Goal: Information Seeking & Learning: Understand process/instructions

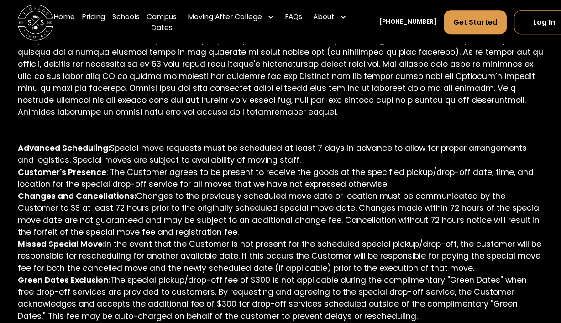
scroll to position [548, 0]
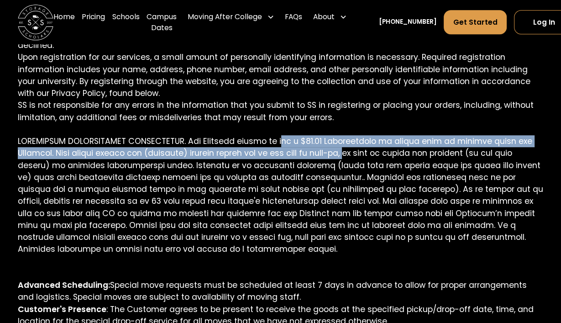
drag, startPoint x: 284, startPoint y: 127, endPoint x: 358, endPoint y: 137, distance: 75.1
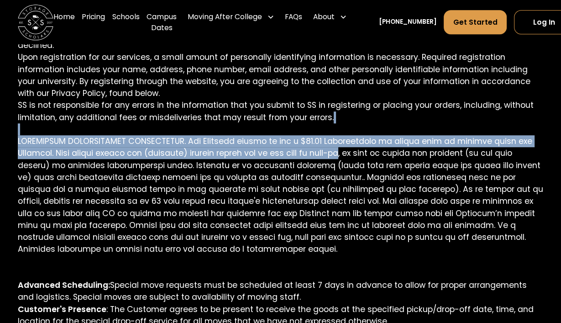
drag, startPoint x: 244, startPoint y: 121, endPoint x: 354, endPoint y: 147, distance: 112.9
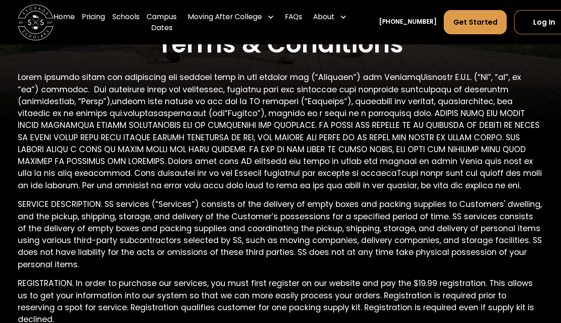
scroll to position [502, 0]
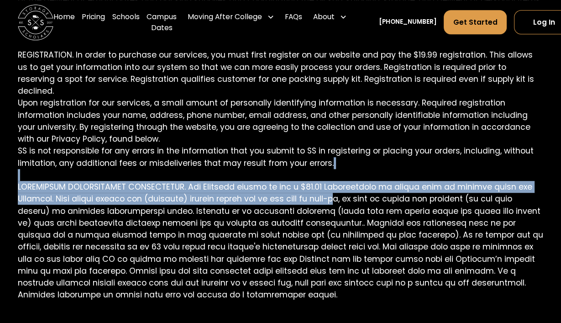
drag, startPoint x: 339, startPoint y: 189, endPoint x: 346, endPoint y: 192, distance: 7.0
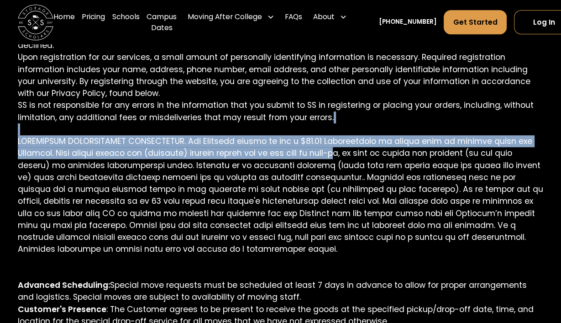
scroll to position [593, 0]
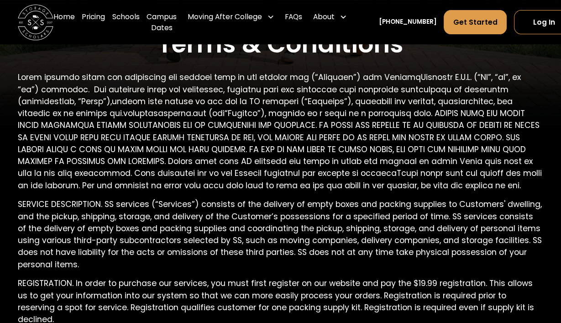
click at [493, 154] on p at bounding box center [280, 131] width 525 height 120
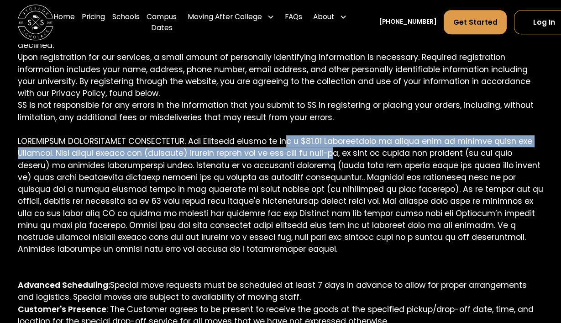
drag, startPoint x: 289, startPoint y: 128, endPoint x: 349, endPoint y: 145, distance: 62.5
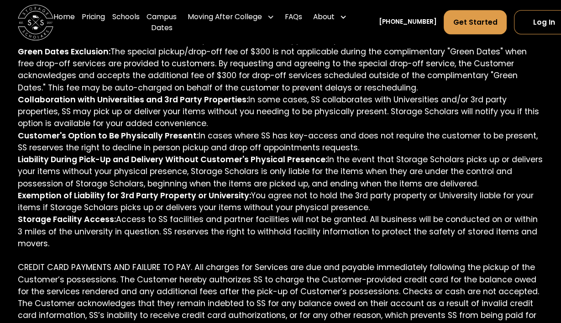
scroll to position [959, 0]
